Goal: Information Seeking & Learning: Learn about a topic

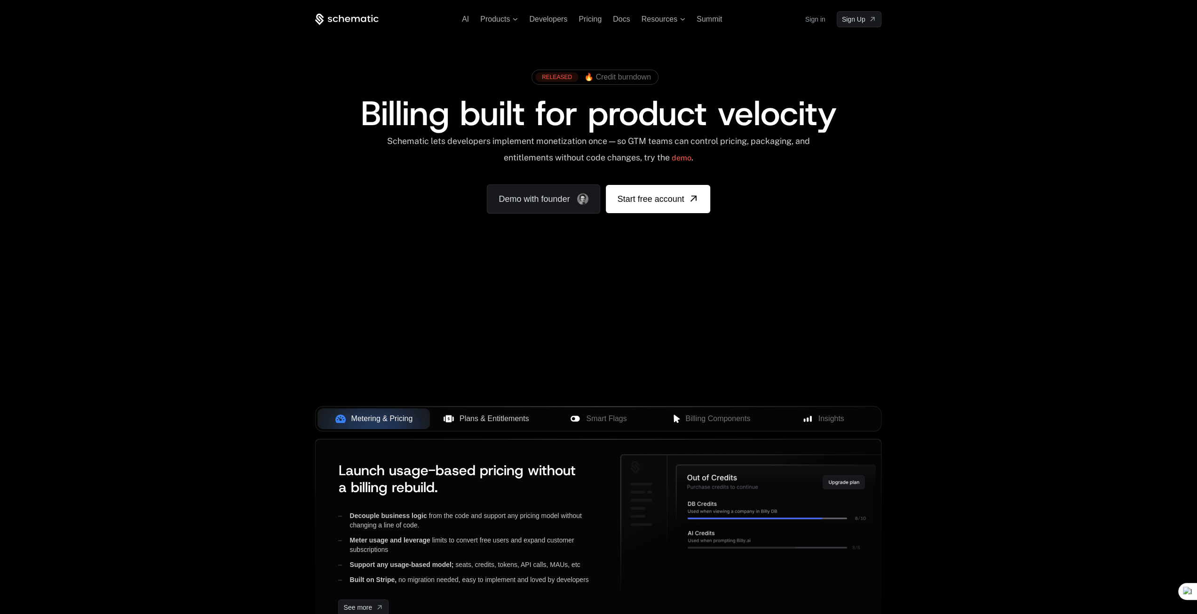
click at [505, 416] on span "Plans & Entitlements" at bounding box center [494, 418] width 70 height 11
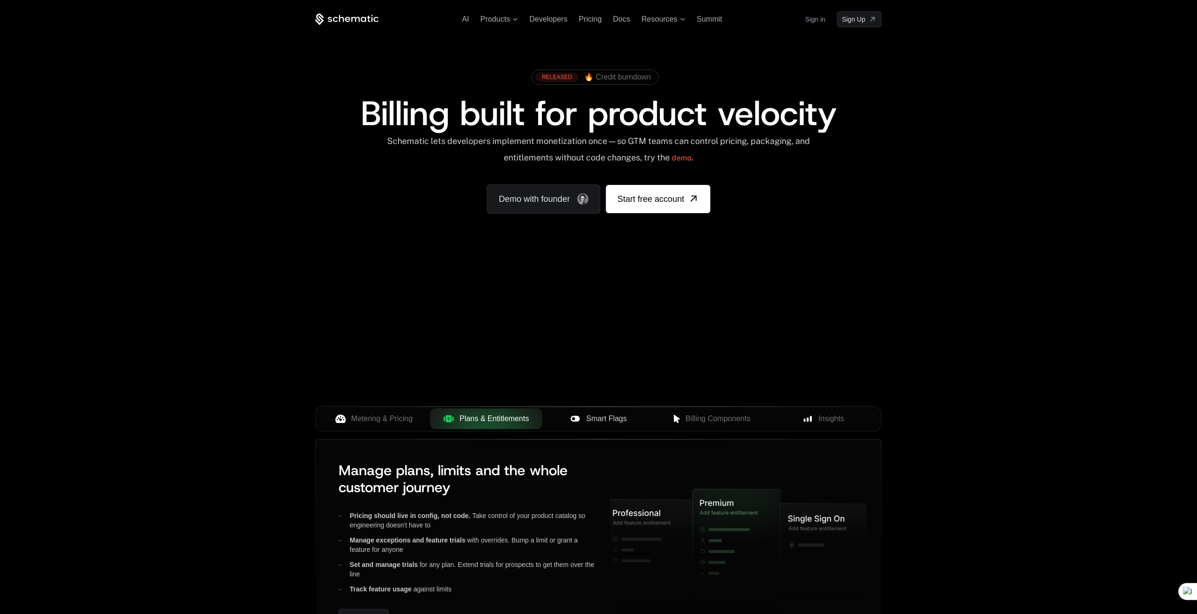
click at [589, 416] on span "Smart Flags" at bounding box center [606, 418] width 40 height 11
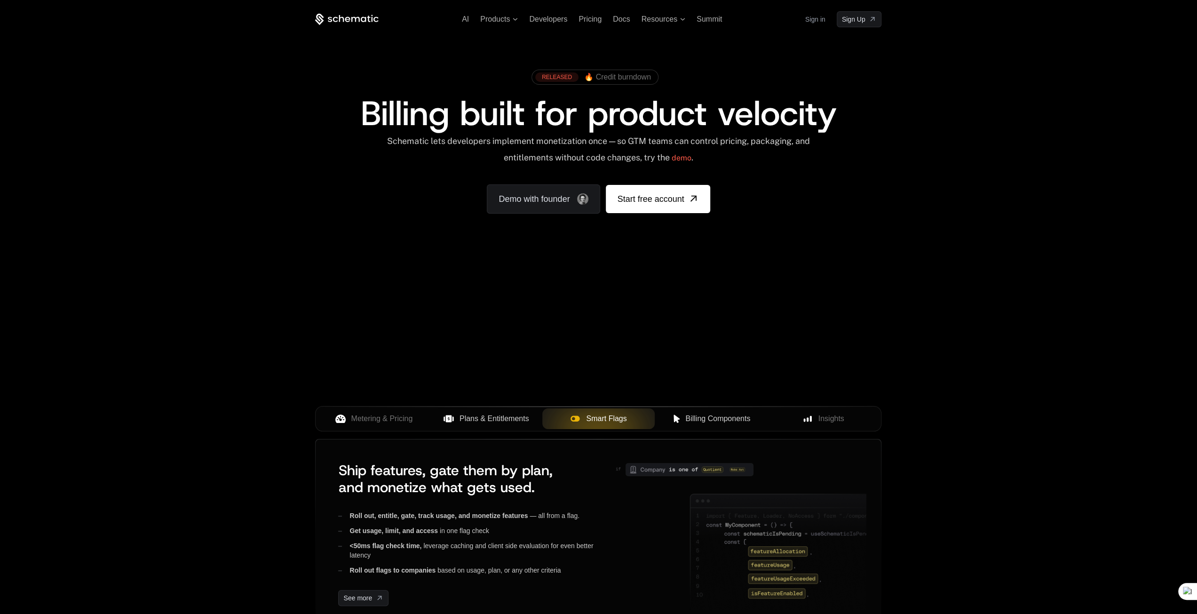
click at [692, 416] on span "Billing Components" at bounding box center [717, 418] width 65 height 11
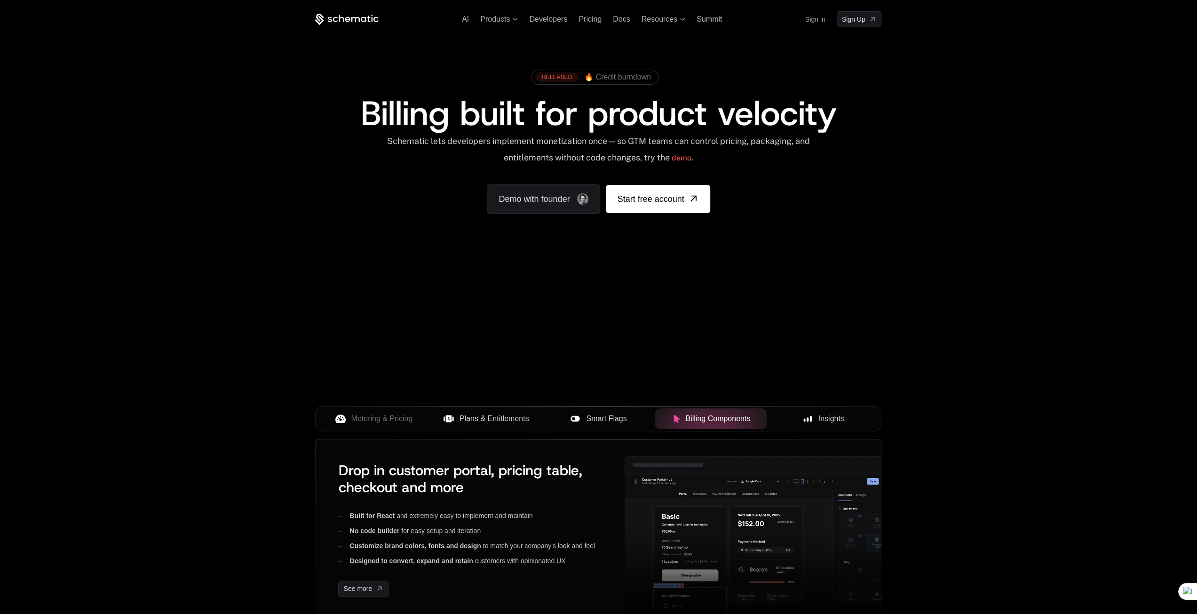
click at [829, 420] on span "Insights" at bounding box center [831, 418] width 26 height 11
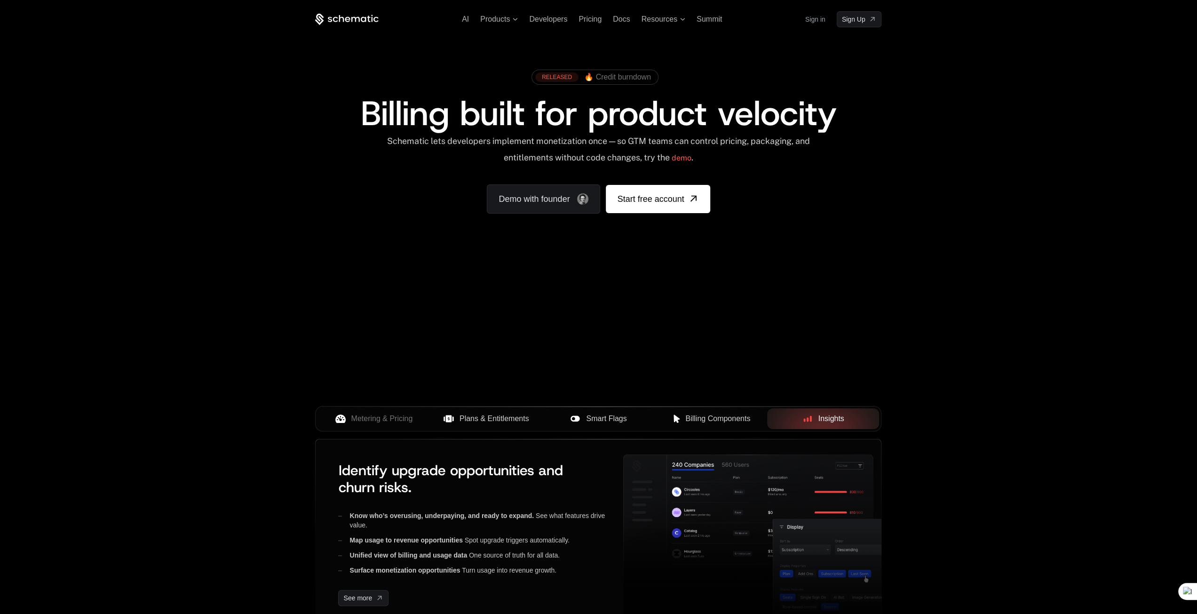
click at [605, 422] on span "Smart Flags" at bounding box center [606, 418] width 40 height 11
click at [511, 424] on button "Plans & Entitlements" at bounding box center [486, 418] width 112 height 21
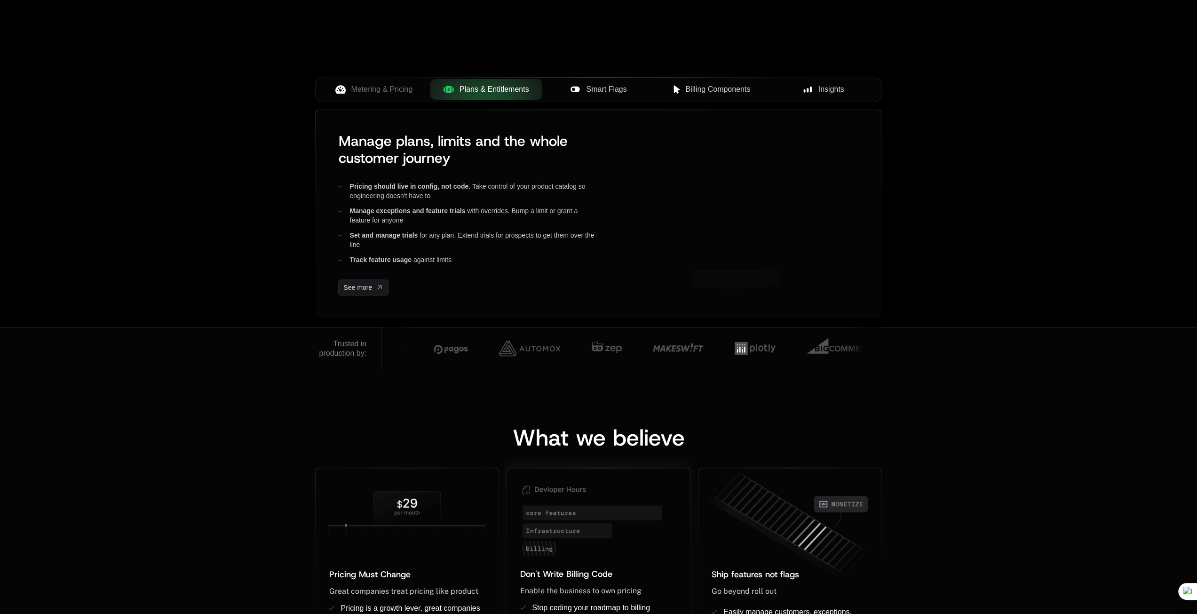
scroll to position [517, 0]
